Goal: Transaction & Acquisition: Book appointment/travel/reservation

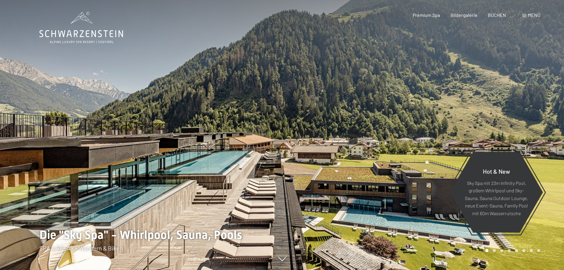
click at [500, 15] on span "BUCHEN" at bounding box center [497, 15] width 18 height 6
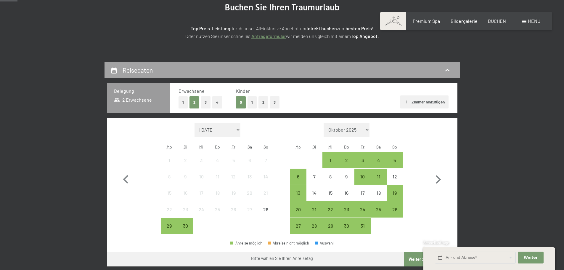
scroll to position [89, 0]
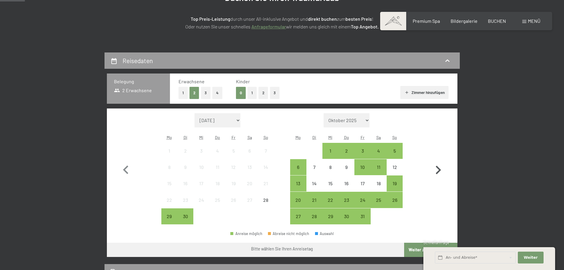
click at [440, 171] on icon "button" at bounding box center [438, 169] width 5 height 9
select select "[DATE]"
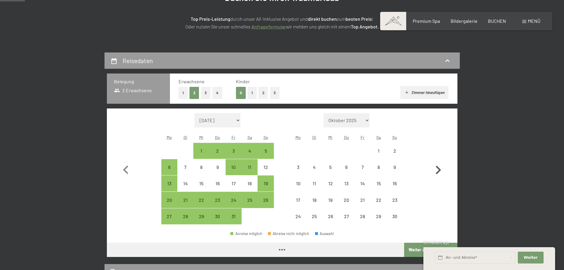
click at [440, 169] on icon "button" at bounding box center [438, 169] width 5 height 9
select select "[DATE]"
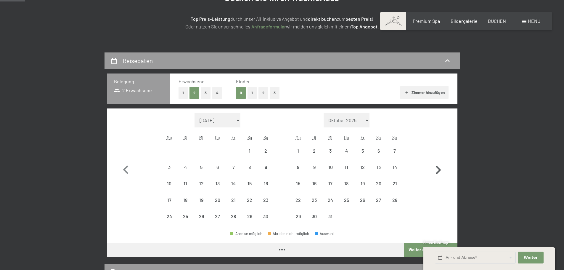
click at [440, 169] on icon "button" at bounding box center [438, 169] width 5 height 9
select select "[DATE]"
click at [440, 169] on icon "button" at bounding box center [438, 169] width 5 height 9
select select "[DATE]"
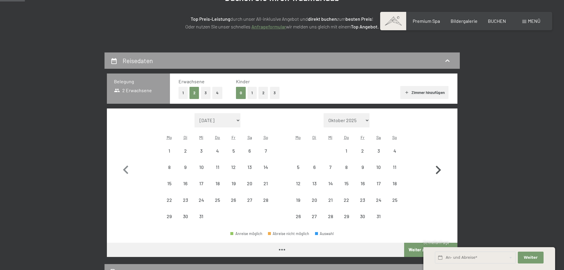
select select "[DATE]"
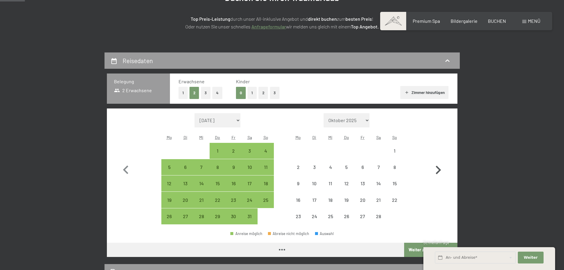
click at [440, 169] on icon "button" at bounding box center [438, 169] width 5 height 9
select select "[DATE]"
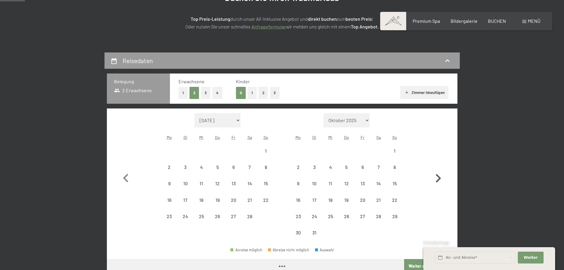
select select "[DATE]"
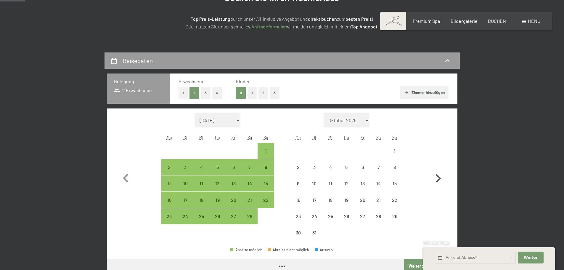
click at [440, 169] on button "button" at bounding box center [438, 177] width 17 height 128
select select "[DATE]"
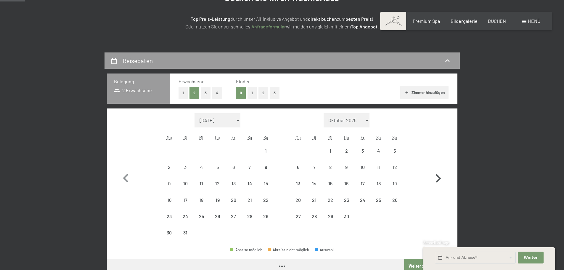
select select "[DATE]"
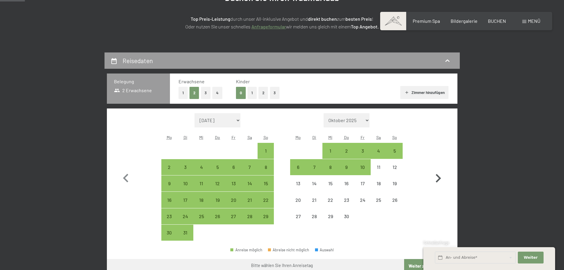
click at [440, 169] on button "button" at bounding box center [438, 177] width 17 height 128
select select "[DATE]"
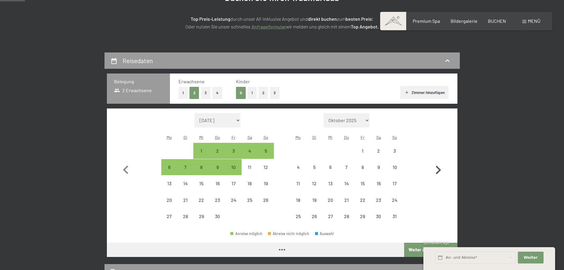
select select "[DATE]"
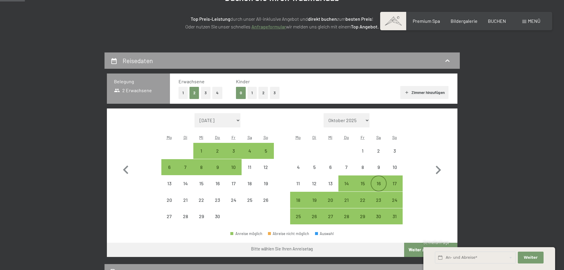
click at [377, 182] on div "16" at bounding box center [378, 188] width 15 height 15
select select "[DATE]"
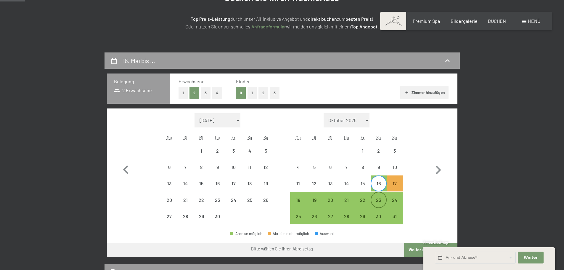
click at [379, 200] on div "23" at bounding box center [378, 204] width 15 height 15
select select "[DATE]"
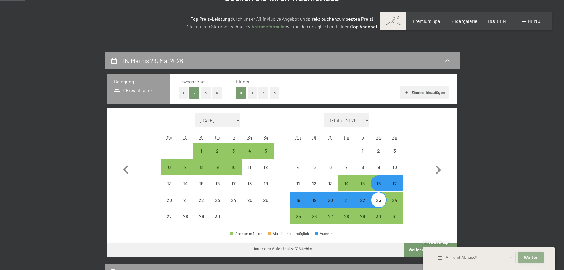
click at [536, 258] on span "Weiter" at bounding box center [531, 257] width 14 height 5
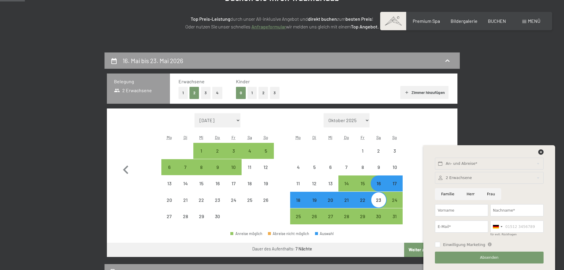
click at [430, 121] on button "button" at bounding box center [438, 168] width 17 height 111
select select "[DATE]"
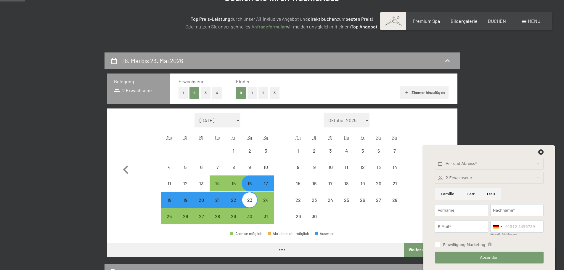
select select "[DATE]"
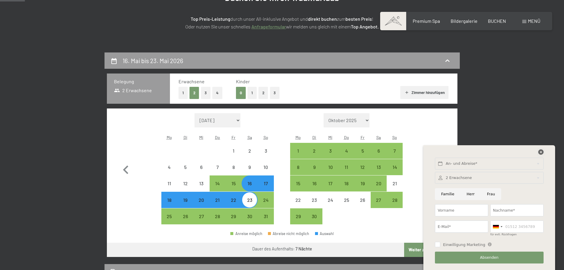
click at [542, 150] on icon at bounding box center [540, 151] width 5 height 5
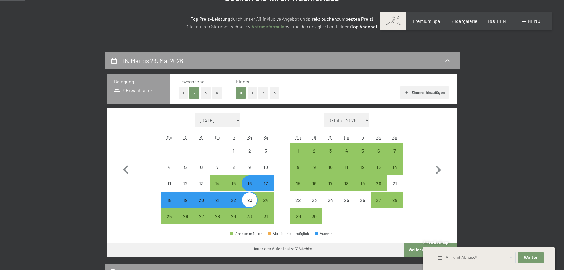
click at [414, 248] on button "Weiter zu „Zimmer“" at bounding box center [430, 249] width 53 height 14
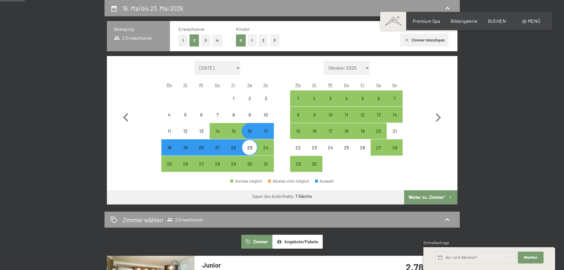
select select "[DATE]"
